Goal: Information Seeking & Learning: Learn about a topic

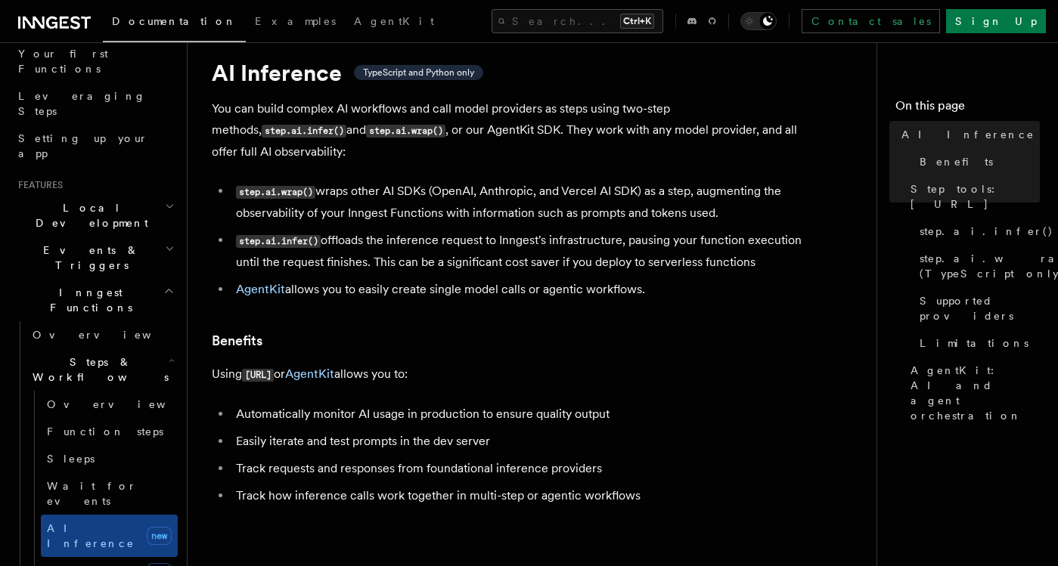
scroll to position [206, 0]
click at [169, 353] on icon "button" at bounding box center [172, 359] width 6 height 12
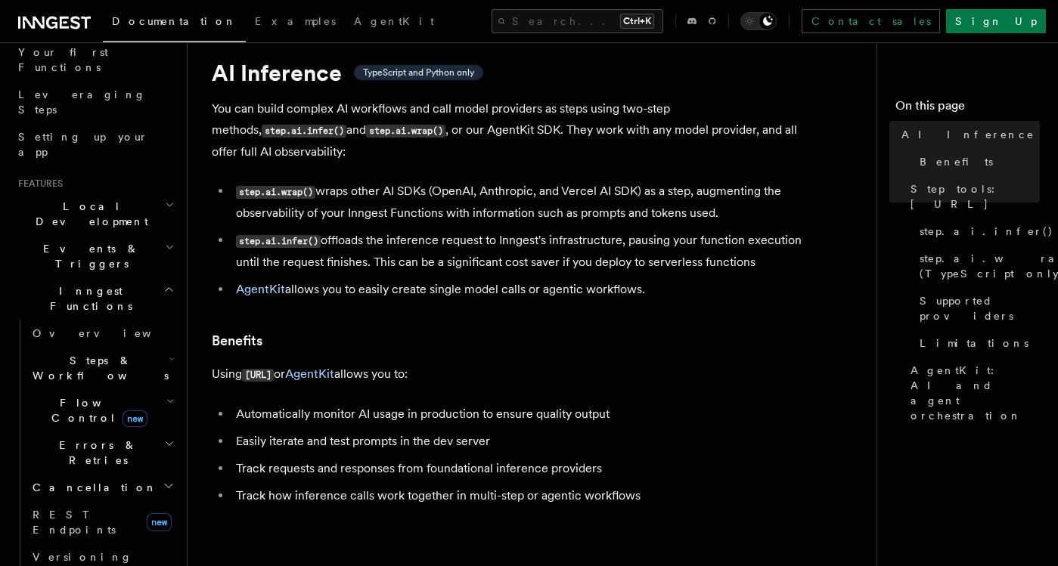
click at [163, 284] on icon "button" at bounding box center [168, 290] width 11 height 12
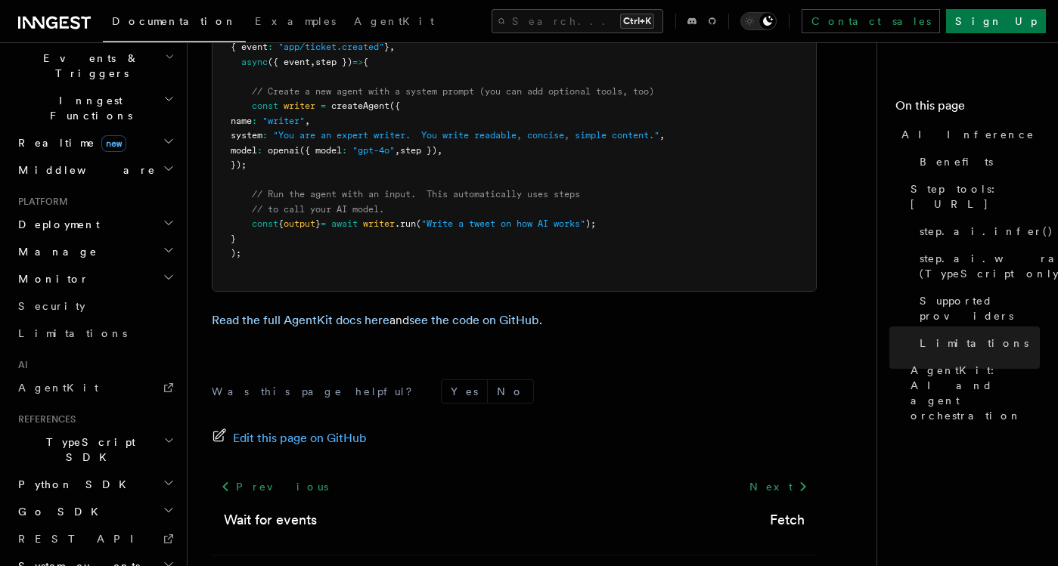
scroll to position [374, 0]
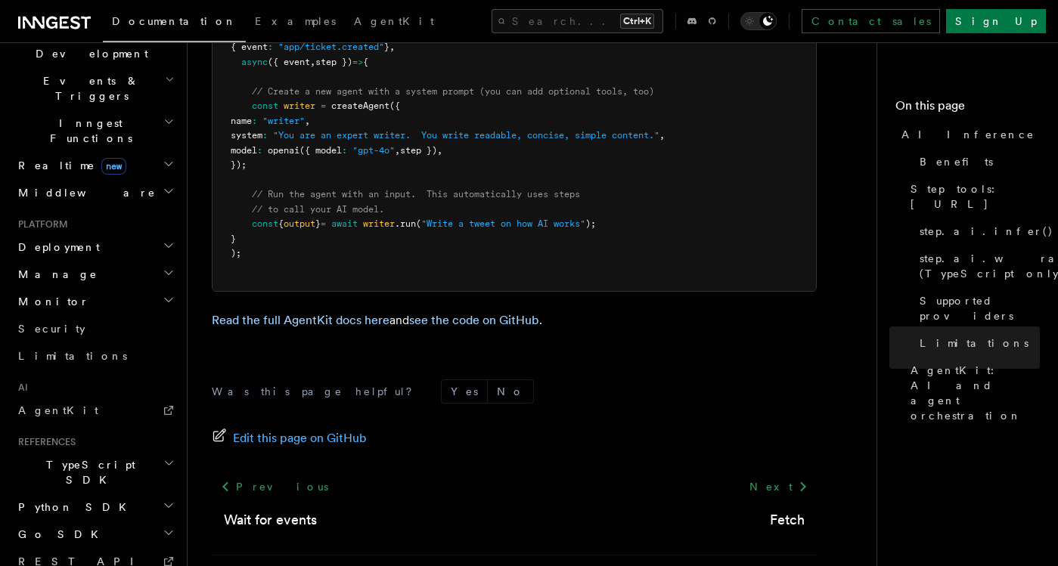
click at [163, 457] on icon "button" at bounding box center [168, 463] width 11 height 12
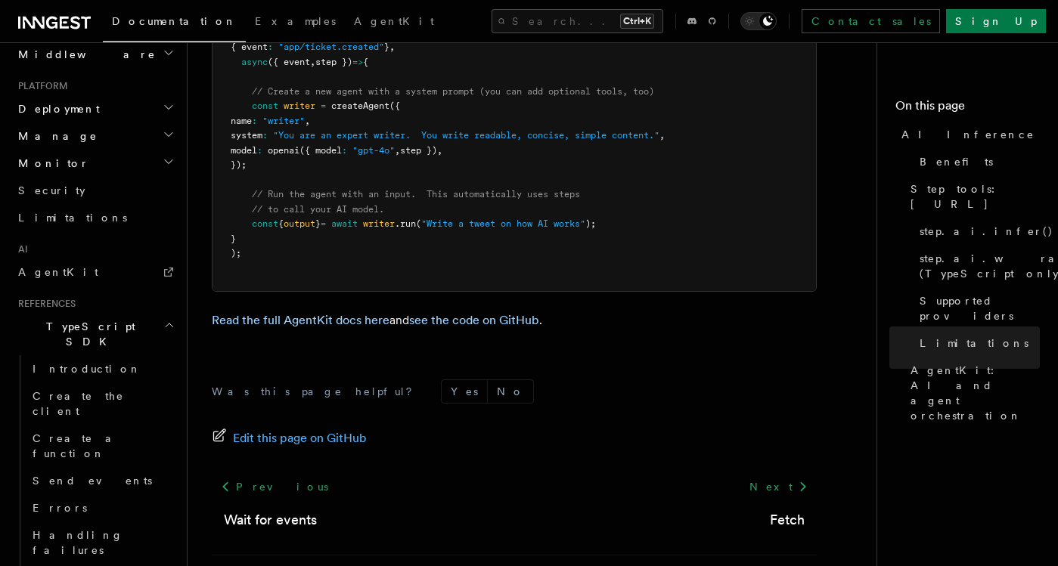
scroll to position [512, 0]
click at [53, 364] on span "Introduction" at bounding box center [87, 370] width 109 height 12
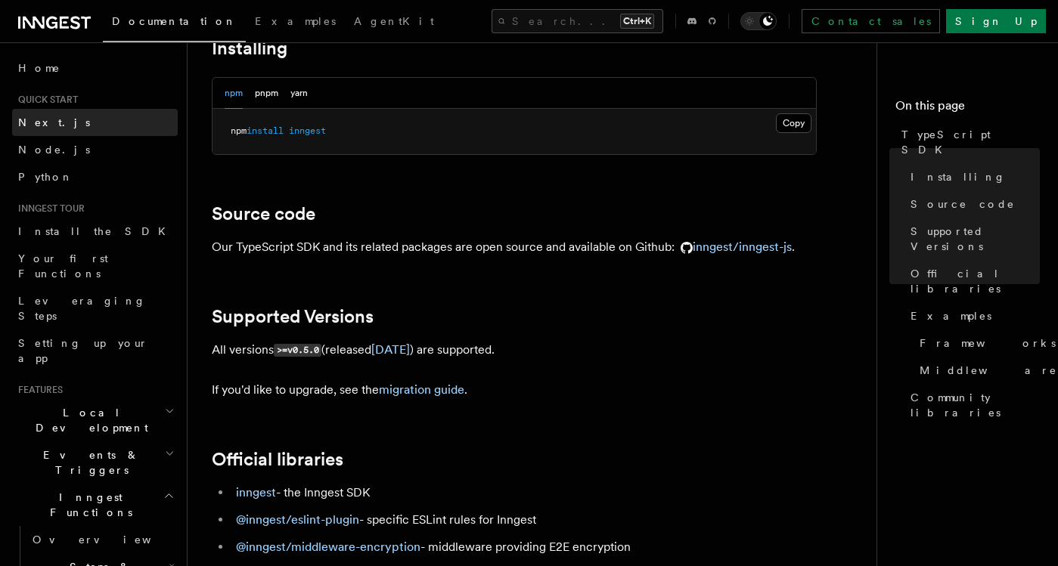
click at [75, 119] on link "Next.js" at bounding box center [95, 122] width 166 height 27
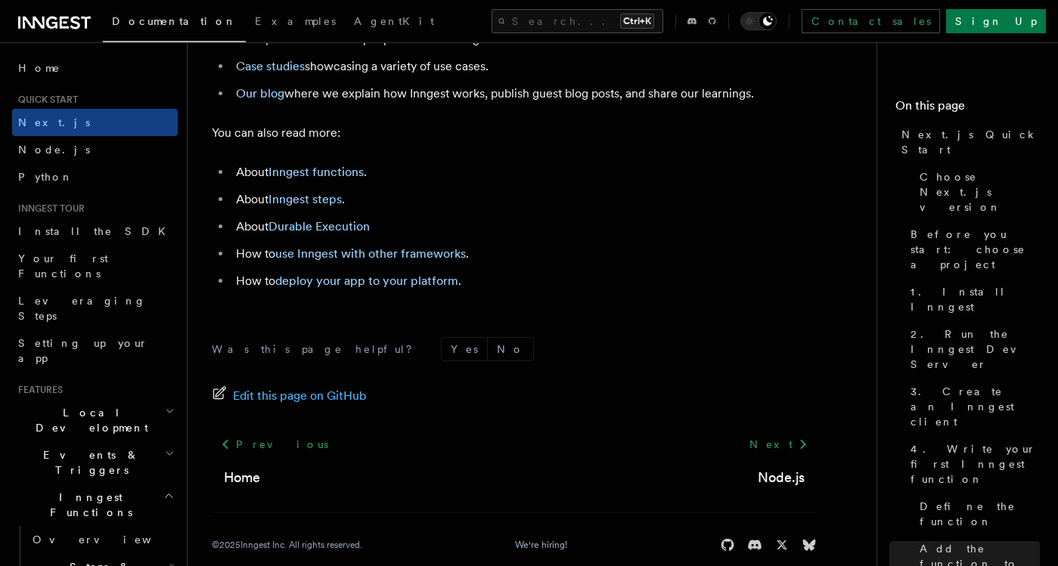
scroll to position [9577, 0]
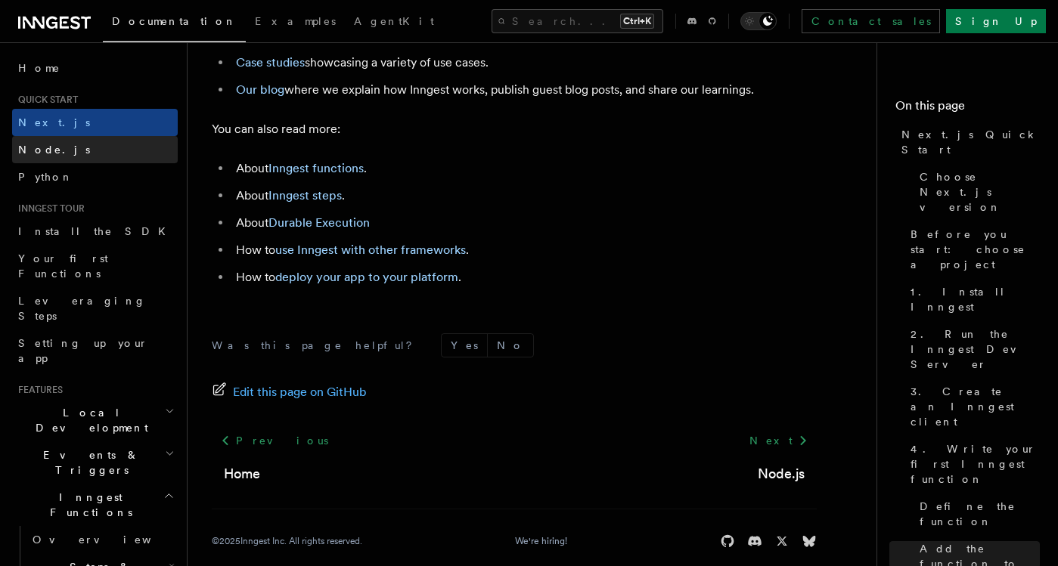
click at [79, 152] on link "Node.js" at bounding box center [95, 149] width 166 height 27
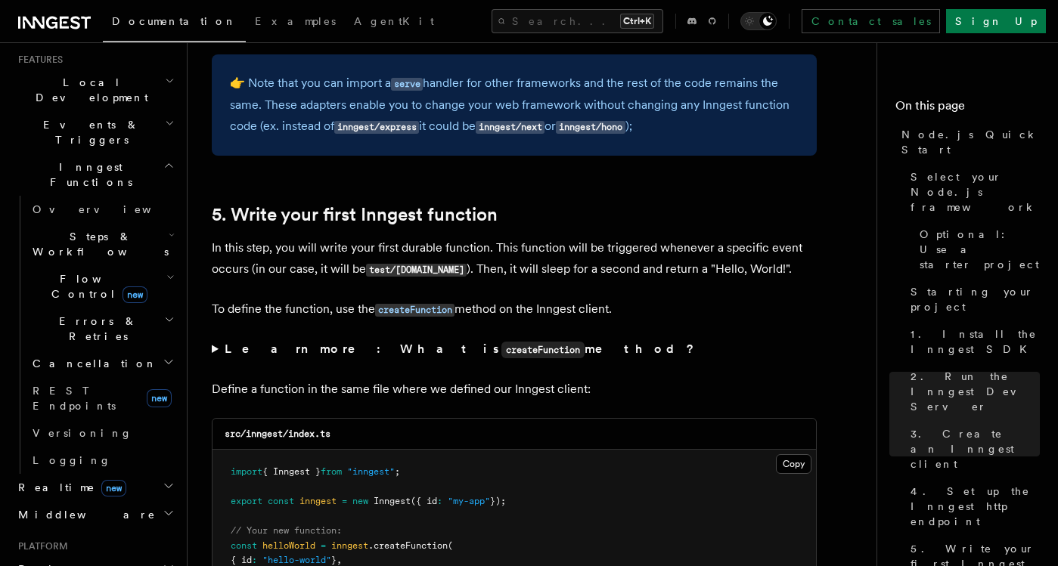
scroll to position [333, 0]
click at [163, 477] on icon "button" at bounding box center [169, 483] width 12 height 12
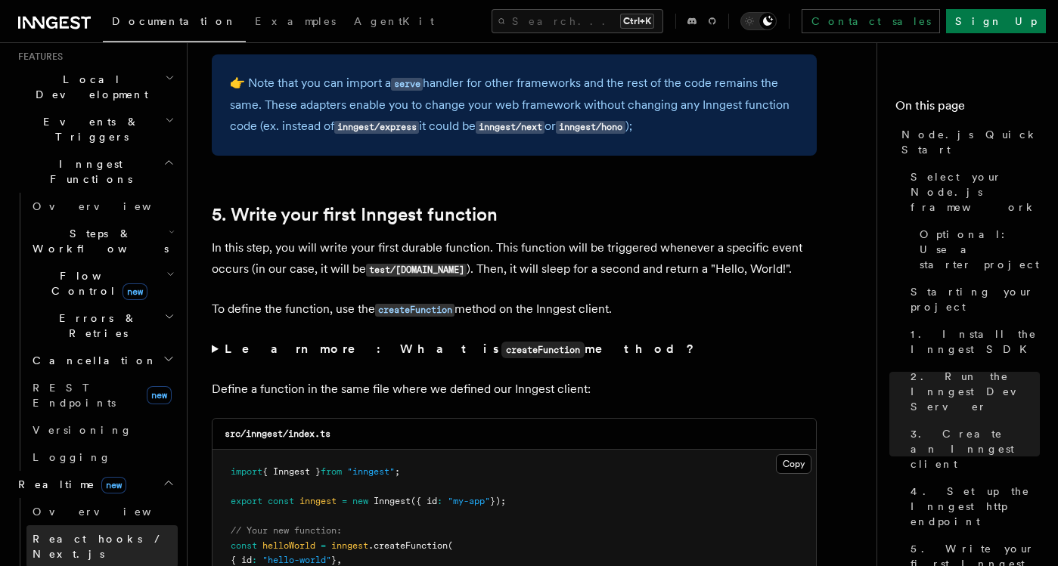
click at [114, 525] on link "React hooks / Next.js" at bounding box center [101, 546] width 151 height 42
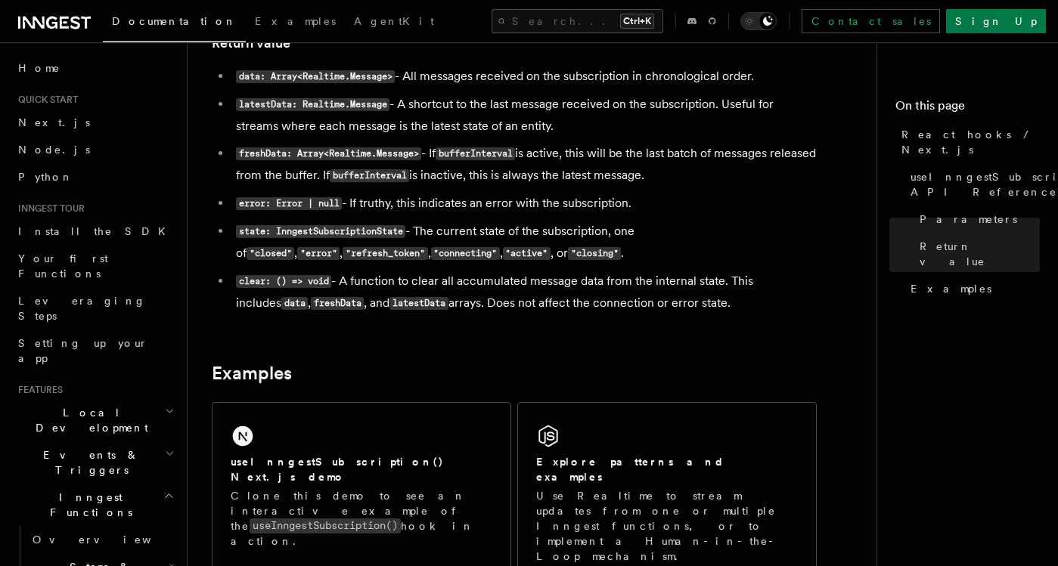
scroll to position [1272, 0]
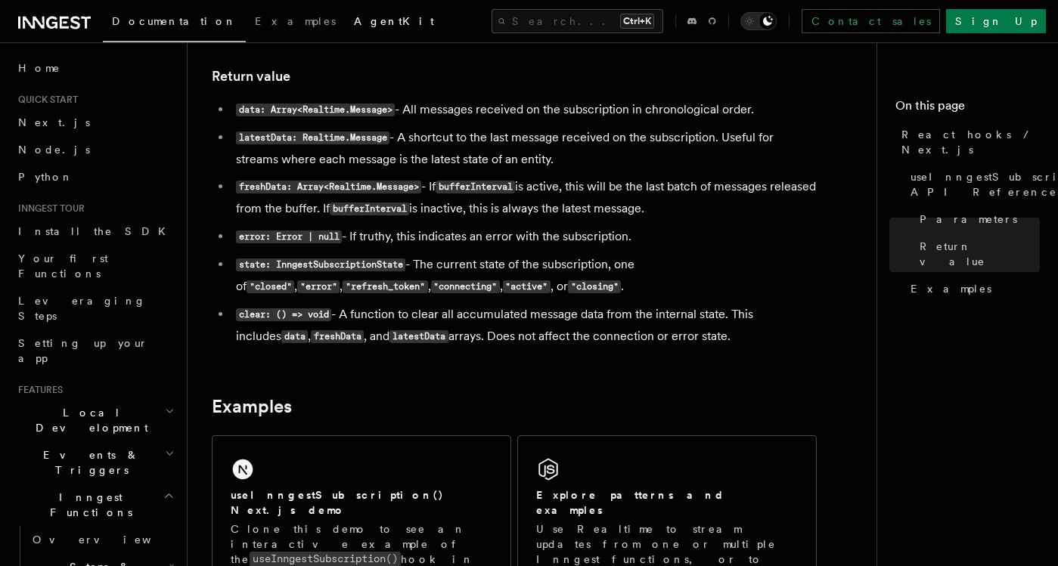
click at [354, 22] on span "AgentKit" at bounding box center [394, 21] width 80 height 12
